Goal: Go to known website: Go to known website

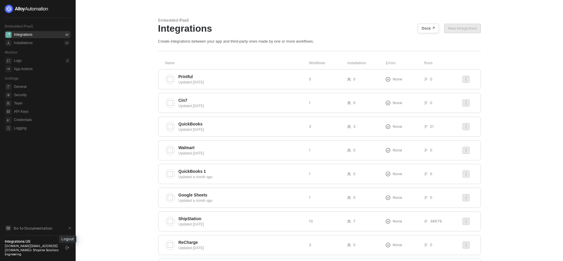
click at [67, 249] on icon "logout" at bounding box center [68, 248] width 4 height 4
